Goal: Navigation & Orientation: Find specific page/section

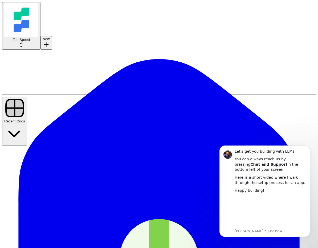
click at [38, 38] on div "Ten Speed" at bounding box center [21, 43] width 34 height 11
